Goal: Information Seeking & Learning: Check status

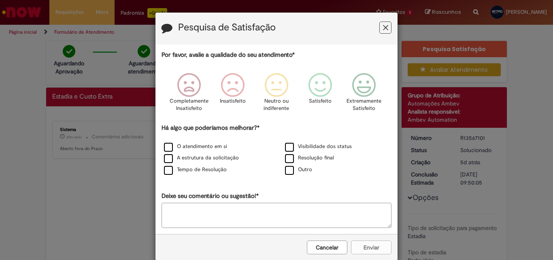
click at [387, 31] on button "Feedback" at bounding box center [385, 27] width 12 height 12
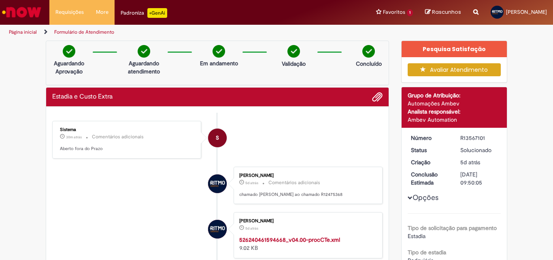
drag, startPoint x: 383, startPoint y: 28, endPoint x: 379, endPoint y: 31, distance: 4.9
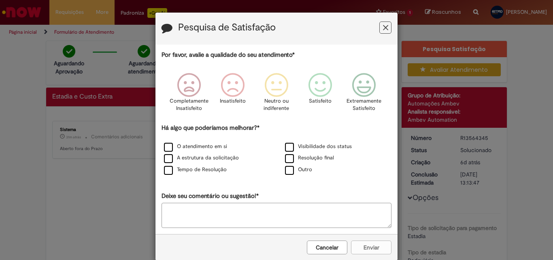
click at [386, 27] on button "Feedback" at bounding box center [385, 27] width 12 height 12
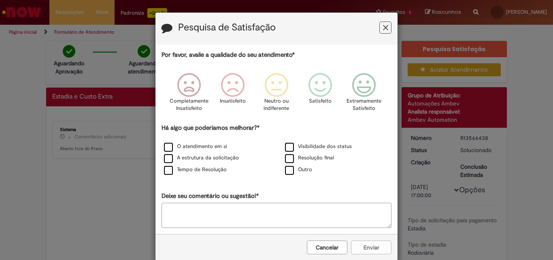
click at [387, 30] on button "Feedback" at bounding box center [385, 27] width 12 height 12
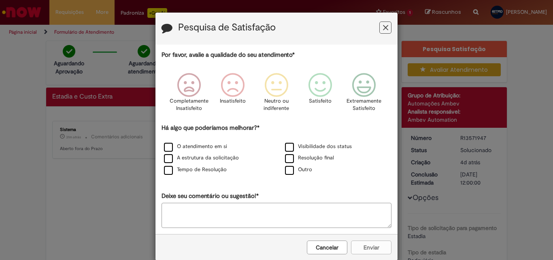
click at [379, 23] on button "Feedback" at bounding box center [385, 27] width 12 height 12
click at [381, 32] on button "Feedback" at bounding box center [385, 27] width 12 height 12
click at [384, 37] on div "Pesquisa de Satisfação" at bounding box center [276, 29] width 242 height 32
click at [382, 33] on button "Feedback" at bounding box center [385, 27] width 12 height 12
click at [384, 32] on button "Feedback" at bounding box center [385, 27] width 12 height 12
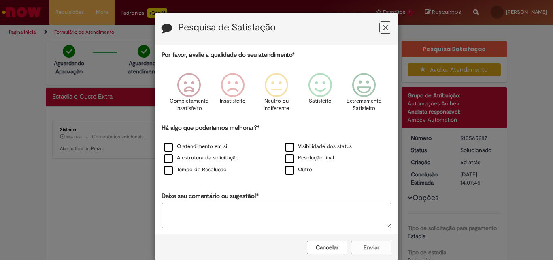
click at [383, 38] on div "Pesquisa de Satisfação" at bounding box center [276, 29] width 242 height 32
click at [381, 33] on button "Feedback" at bounding box center [385, 27] width 12 height 12
click at [383, 25] on icon "Feedback" at bounding box center [385, 27] width 5 height 9
click at [377, 21] on div "Pesquisa de Satisfação" at bounding box center [276, 29] width 242 height 32
click at [381, 23] on button "Feedback" at bounding box center [385, 27] width 12 height 12
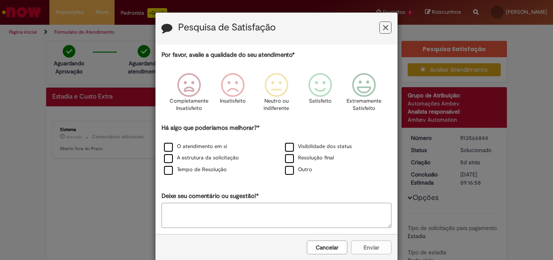
click at [383, 32] on icon "Feedback" at bounding box center [385, 27] width 5 height 9
click at [383, 31] on icon "Feedback" at bounding box center [385, 27] width 5 height 9
click at [379, 32] on button "Feedback" at bounding box center [385, 27] width 12 height 12
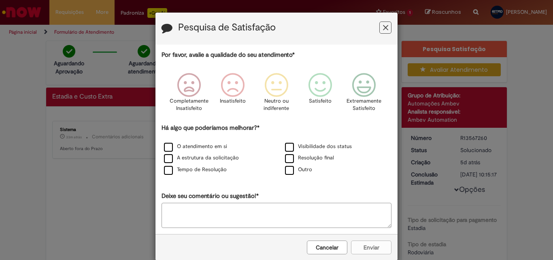
click at [386, 25] on button "Feedback" at bounding box center [385, 27] width 12 height 12
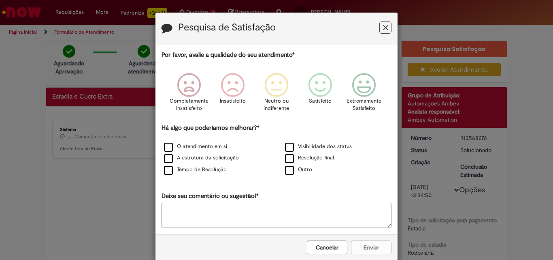
click at [383, 28] on icon "Feedback" at bounding box center [385, 27] width 5 height 9
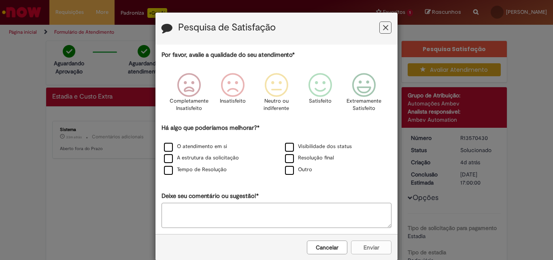
click at [383, 25] on icon "Feedback" at bounding box center [385, 27] width 5 height 9
click at [384, 29] on icon "Feedback" at bounding box center [385, 27] width 5 height 9
click at [387, 28] on button "Feedback" at bounding box center [385, 27] width 12 height 12
click at [379, 31] on button "Feedback" at bounding box center [385, 27] width 12 height 12
click at [383, 27] on icon "Feedback" at bounding box center [385, 27] width 5 height 9
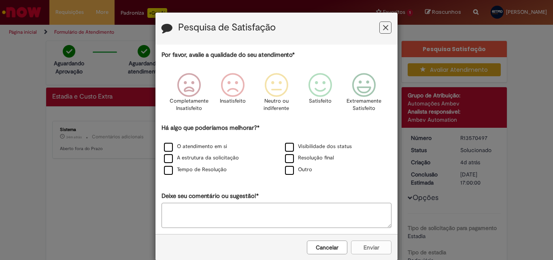
click at [383, 31] on icon "Feedback" at bounding box center [385, 27] width 5 height 9
drag, startPoint x: 373, startPoint y: 29, endPoint x: 384, endPoint y: 29, distance: 10.9
click at [376, 29] on h3 "Pesquisa de Satisfação" at bounding box center [277, 28] width 230 height 13
click at [384, 29] on icon "Feedback" at bounding box center [385, 27] width 5 height 9
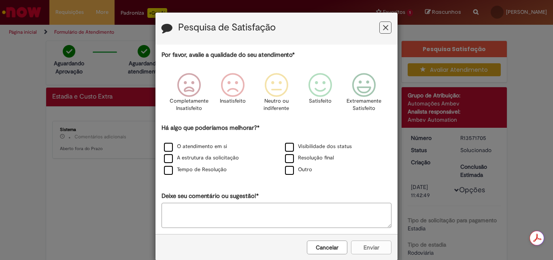
click at [383, 24] on icon "Feedback" at bounding box center [385, 27] width 5 height 9
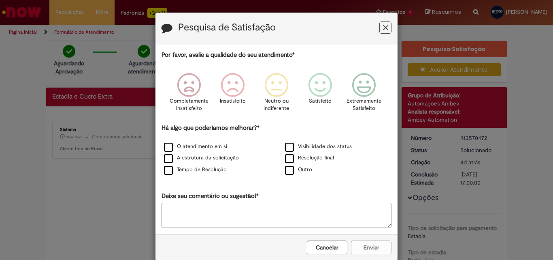
click at [387, 29] on button "Feedback" at bounding box center [385, 27] width 12 height 12
click at [383, 23] on icon "Feedback" at bounding box center [385, 27] width 5 height 9
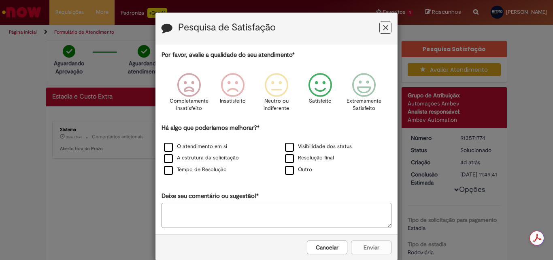
click at [384, 26] on icon "Feedback" at bounding box center [385, 27] width 5 height 9
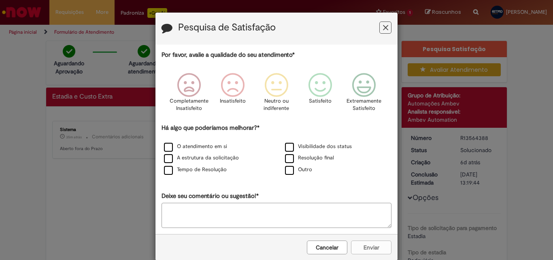
click at [385, 24] on icon "Feedback" at bounding box center [385, 27] width 5 height 9
click at [380, 23] on button "Feedback" at bounding box center [385, 27] width 12 height 12
click at [383, 28] on icon "Feedback" at bounding box center [385, 27] width 5 height 9
click at [383, 27] on icon "Feedback" at bounding box center [385, 27] width 5 height 9
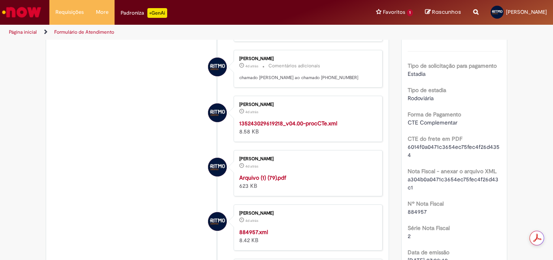
scroll to position [40, 0]
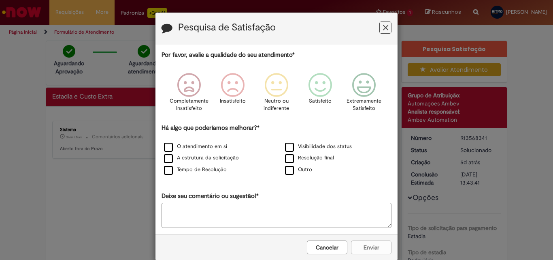
click at [384, 29] on icon "Feedback" at bounding box center [385, 27] width 5 height 9
click at [383, 25] on icon "Feedback" at bounding box center [385, 27] width 5 height 9
click at [384, 29] on icon "Feedback" at bounding box center [385, 27] width 5 height 9
click at [385, 26] on icon "Feedback" at bounding box center [385, 27] width 5 height 9
click at [387, 24] on button "Feedback" at bounding box center [385, 27] width 12 height 12
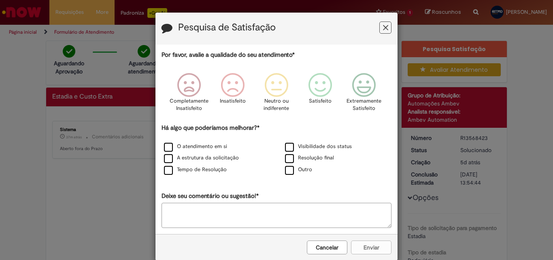
click at [387, 26] on button "Feedback" at bounding box center [385, 27] width 12 height 12
click at [379, 27] on button "Feedback" at bounding box center [385, 27] width 12 height 12
click at [383, 30] on icon "Feedback" at bounding box center [385, 27] width 5 height 9
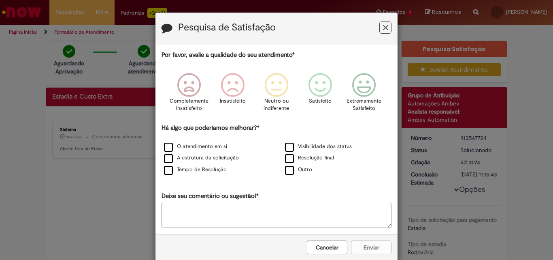
click at [383, 30] on icon "Feedback" at bounding box center [385, 27] width 5 height 9
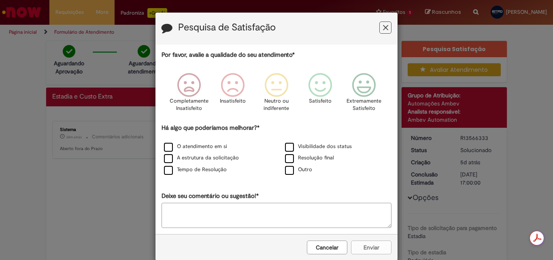
click at [379, 30] on button "Feedback" at bounding box center [385, 27] width 12 height 12
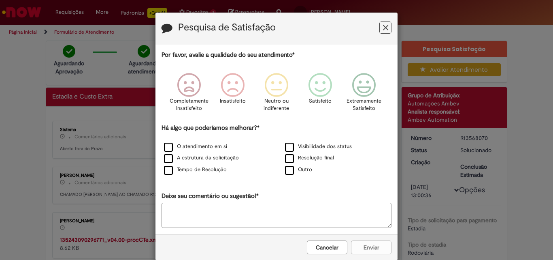
click at [379, 30] on h3 "Pesquisa de Satisfação" at bounding box center [277, 28] width 230 height 13
click at [381, 30] on button "Feedback" at bounding box center [385, 27] width 12 height 12
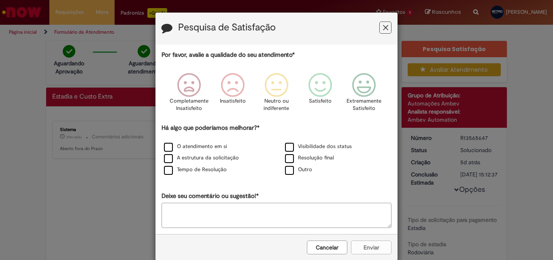
click at [380, 32] on button "Feedback" at bounding box center [385, 27] width 12 height 12
click at [383, 30] on icon "Feedback" at bounding box center [385, 27] width 5 height 9
click at [383, 26] on icon "Feedback" at bounding box center [385, 27] width 5 height 9
click at [383, 23] on icon "Feedback" at bounding box center [385, 27] width 5 height 9
click at [383, 26] on icon "Feedback" at bounding box center [385, 27] width 5 height 9
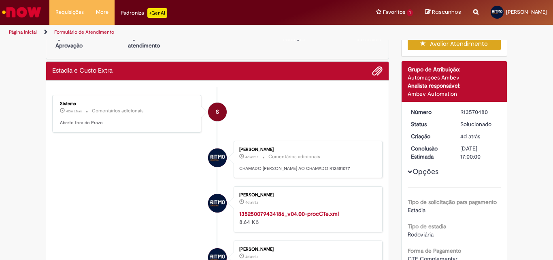
scroll to position [40, 0]
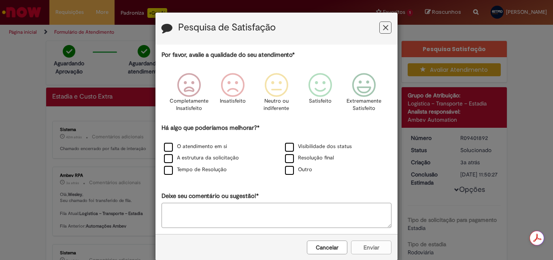
click at [383, 32] on button "Feedback" at bounding box center [385, 27] width 12 height 12
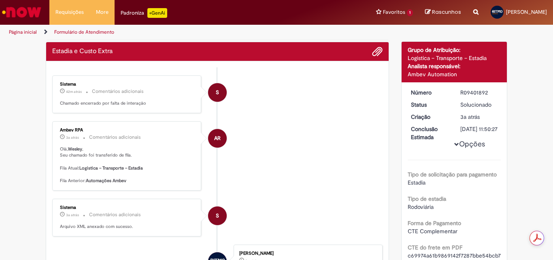
scroll to position [40, 0]
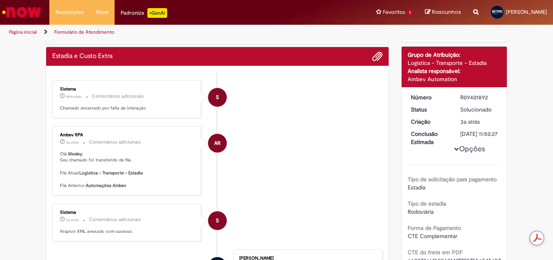
click at [480, 98] on div "R09401892" at bounding box center [479, 97] width 38 height 8
copy div "R09401892"
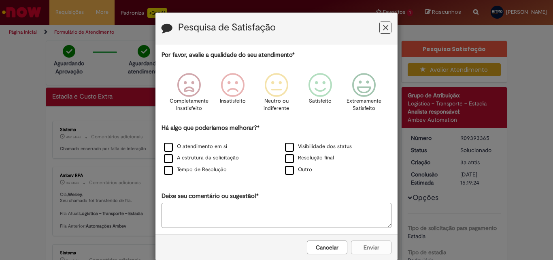
click at [387, 28] on button "Feedback" at bounding box center [385, 27] width 12 height 12
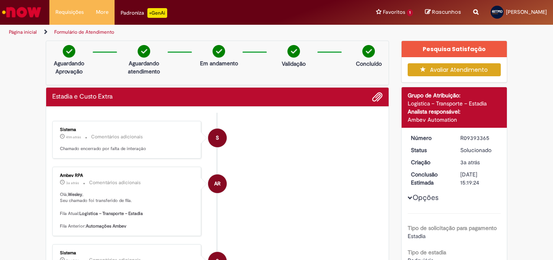
click at [464, 138] on div "R09393365" at bounding box center [479, 138] width 38 height 8
copy div "R09393365"
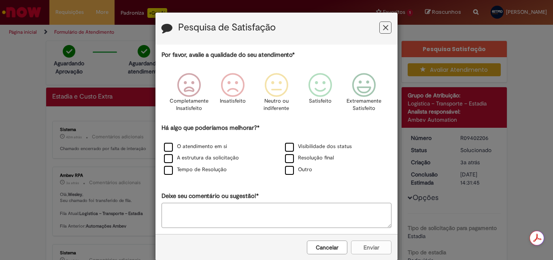
drag, startPoint x: 380, startPoint y: 30, endPoint x: 370, endPoint y: 36, distance: 11.6
click at [383, 30] on icon "Feedback" at bounding box center [385, 27] width 5 height 9
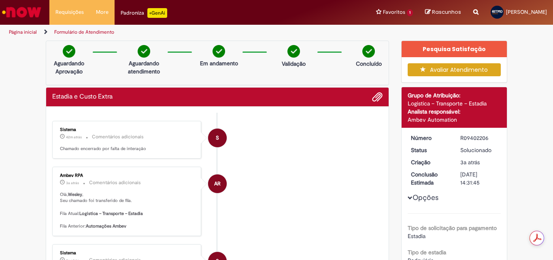
click at [467, 138] on div "R09402206" at bounding box center [479, 138] width 38 height 8
copy div "R09402206"
click at [262, 151] on li "S Sistema 42m atrás 42 minutos atrás Comentários adicionais Chamado encerrado p…" at bounding box center [217, 140] width 330 height 38
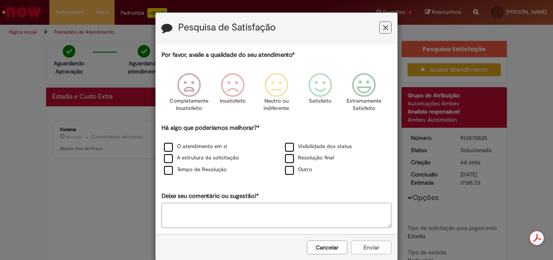
drag, startPoint x: 383, startPoint y: 26, endPoint x: 378, endPoint y: 32, distance: 8.9
click at [383, 26] on icon "Feedback" at bounding box center [385, 27] width 5 height 9
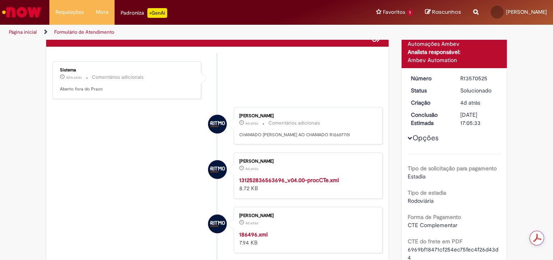
scroll to position [40, 0]
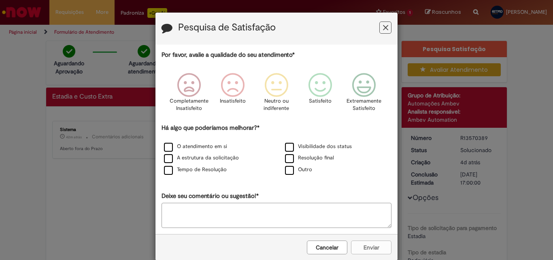
click at [383, 29] on icon "Feedback" at bounding box center [385, 27] width 5 height 9
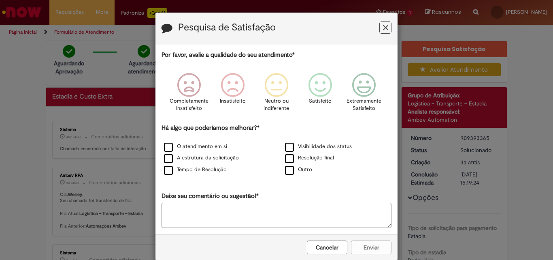
drag, startPoint x: 0, startPoint y: 158, endPoint x: 138, endPoint y: 139, distance: 138.9
click at [9, 157] on div "Pesquisa de Satisfação Por favor, avalie a qualidade do seu atendimento* Comple…" at bounding box center [276, 130] width 553 height 260
click at [385, 29] on button "Feedback" at bounding box center [385, 27] width 12 height 12
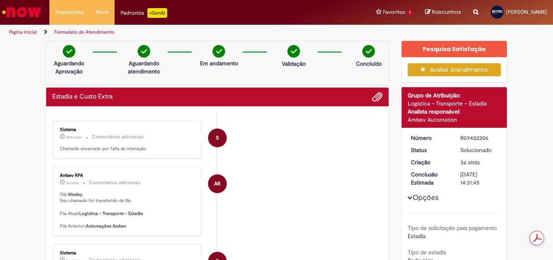
click at [462, 139] on div "R09402206" at bounding box center [479, 138] width 38 height 8
copy div "R09402206"
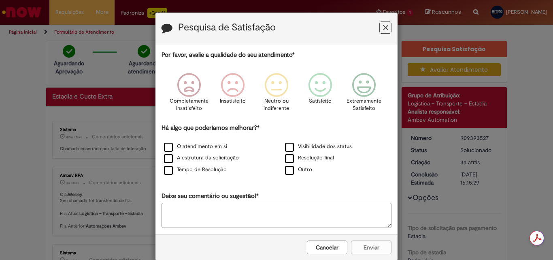
click at [383, 31] on icon "Feedback" at bounding box center [385, 27] width 5 height 9
click at [384, 28] on icon "Feedback" at bounding box center [385, 27] width 5 height 9
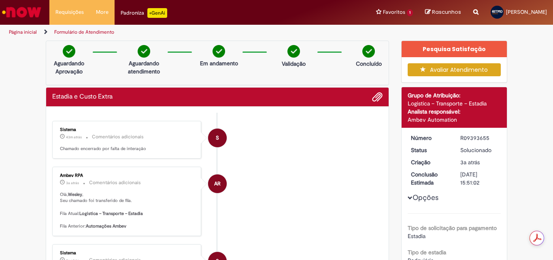
click at [468, 137] on div "R09393655" at bounding box center [479, 138] width 38 height 8
copy div "R09393655"
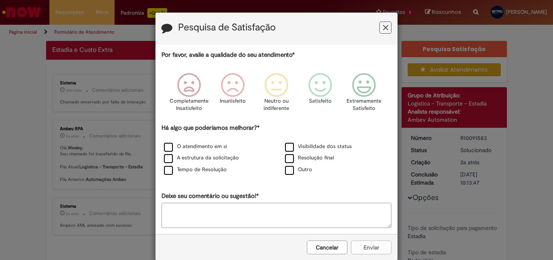
click at [387, 32] on button "Feedback" at bounding box center [385, 27] width 12 height 12
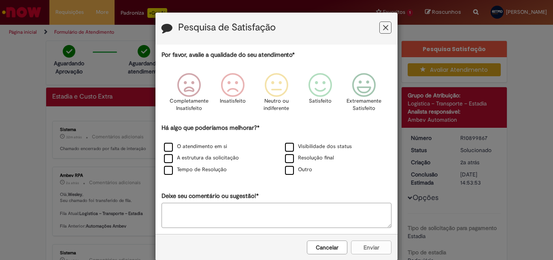
click at [384, 28] on icon "Feedback" at bounding box center [385, 27] width 5 height 9
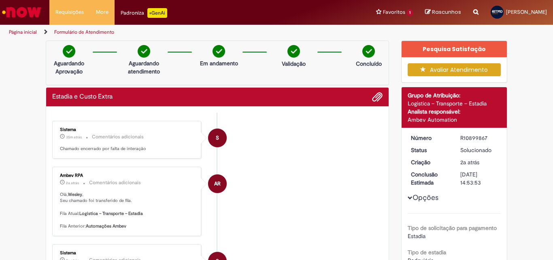
drag, startPoint x: 23, startPoint y: 140, endPoint x: 33, endPoint y: 145, distance: 10.7
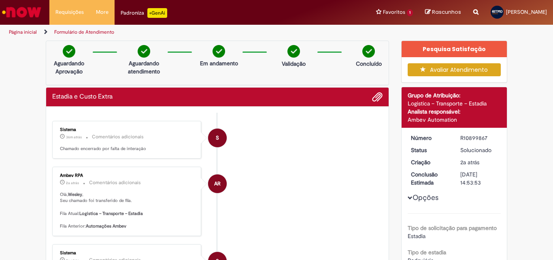
drag, startPoint x: 19, startPoint y: 109, endPoint x: 22, endPoint y: 131, distance: 22.8
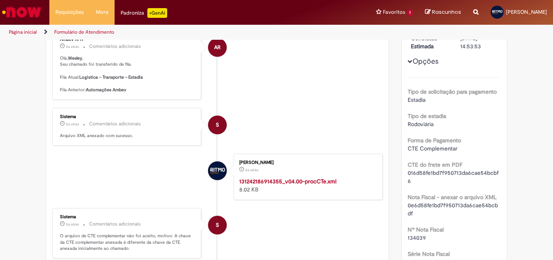
scroll to position [202, 0]
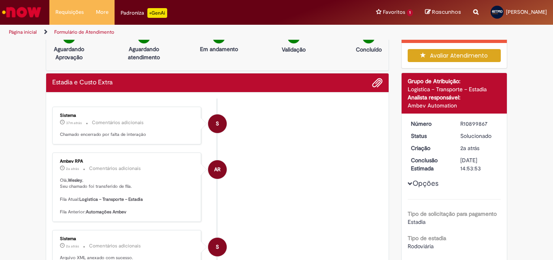
scroll to position [0, 0]
